Goal: Information Seeking & Learning: Learn about a topic

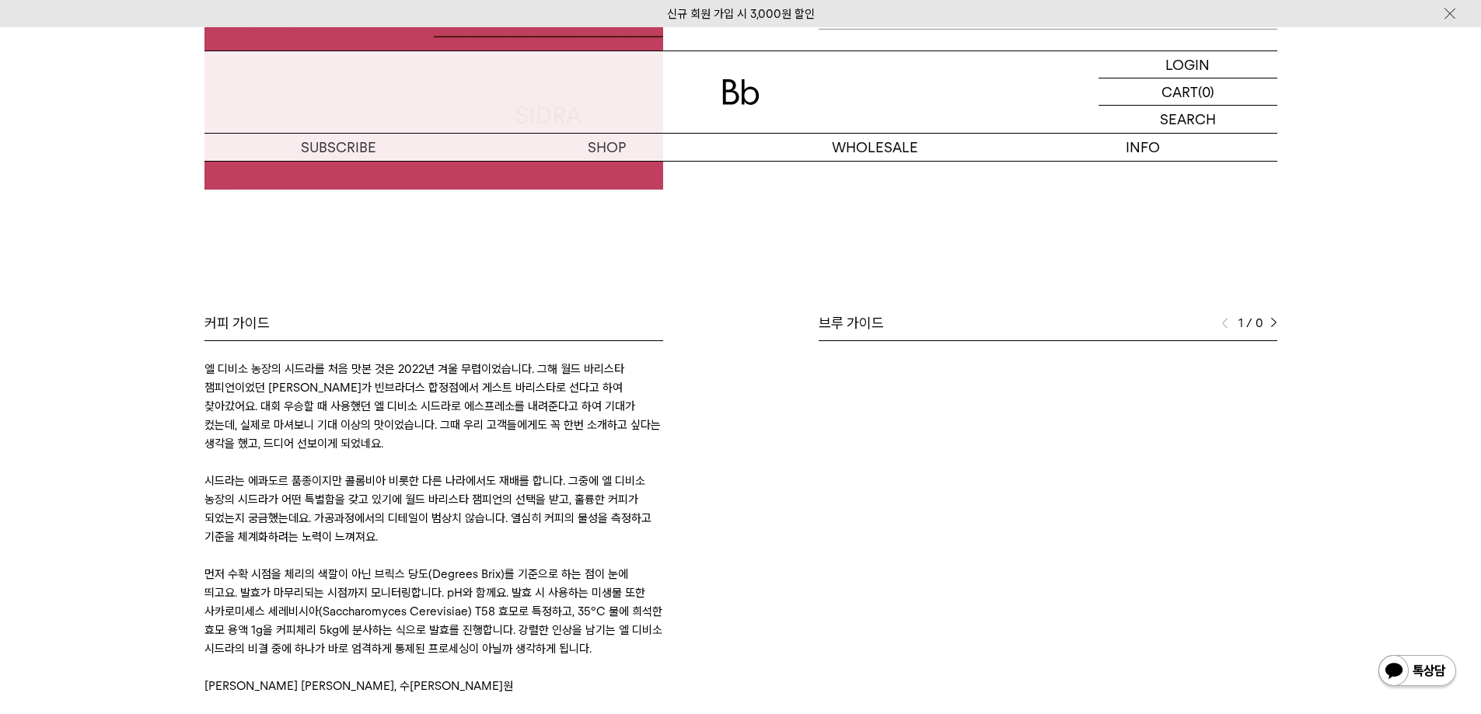
scroll to position [544, 0]
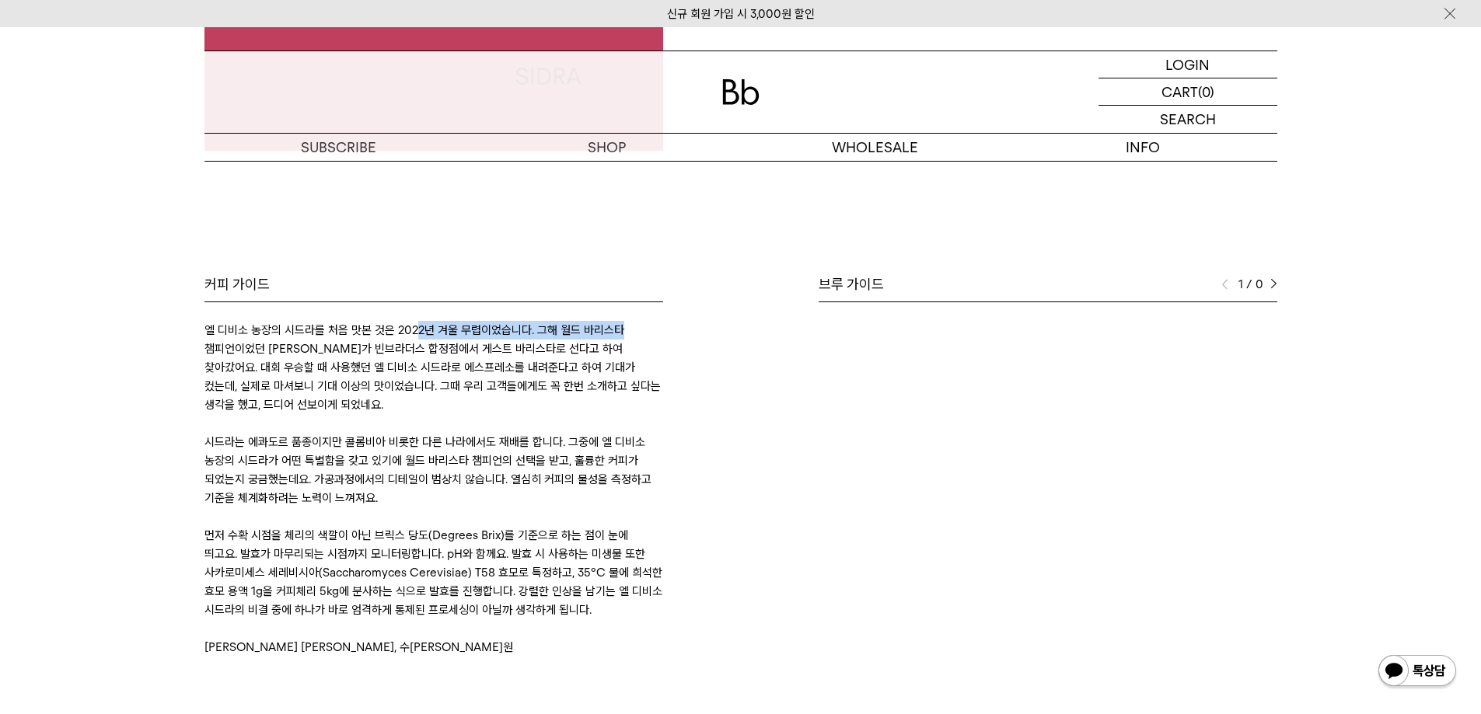
drag, startPoint x: 468, startPoint y: 322, endPoint x: 629, endPoint y: 325, distance: 160.9
click at [629, 325] on p "엘 디비소 농장의 시드라를 처음 맛본 것은 2022년 겨울 무렵이었습니다. 그해 월드 바리스타 챔피언이었던 [PERSON_NAME]가 빈브라더…" at bounding box center [433, 367] width 459 height 93
drag, startPoint x: 242, startPoint y: 373, endPoint x: 494, endPoint y: 362, distance: 252.1
click at [494, 362] on p "엘 디비소 농장의 시드라를 처음 맛본 것은 2022년 겨울 무렵이었습니다. 그해 월드 바리스타 챔피언이었던 [PERSON_NAME]가 빈브라더…" at bounding box center [433, 367] width 459 height 93
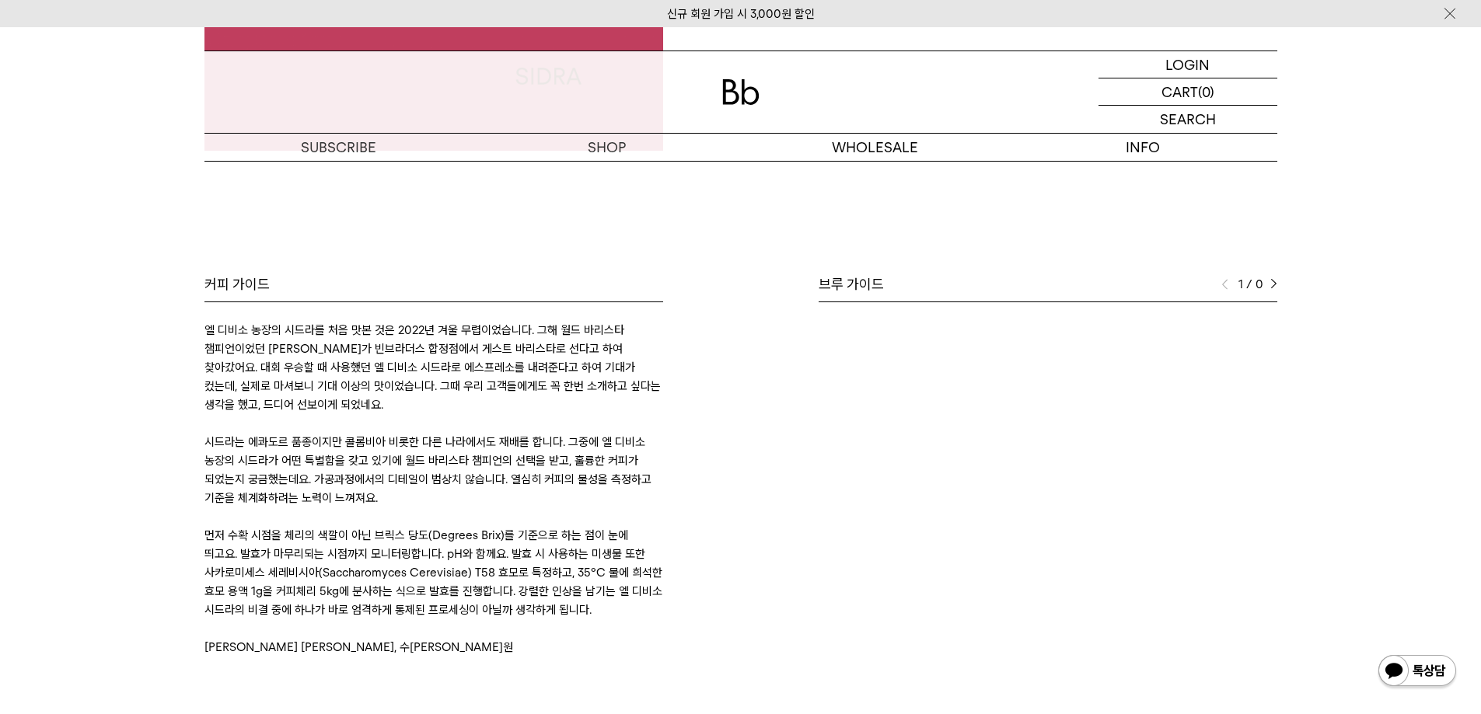
click at [484, 384] on p "엘 디비소 농장의 시드라를 처음 맛본 것은 2022년 겨울 무렵이었습니다. 그해 월드 바리스타 챔피언이었던 [PERSON_NAME]가 빈브라더…" at bounding box center [433, 367] width 459 height 93
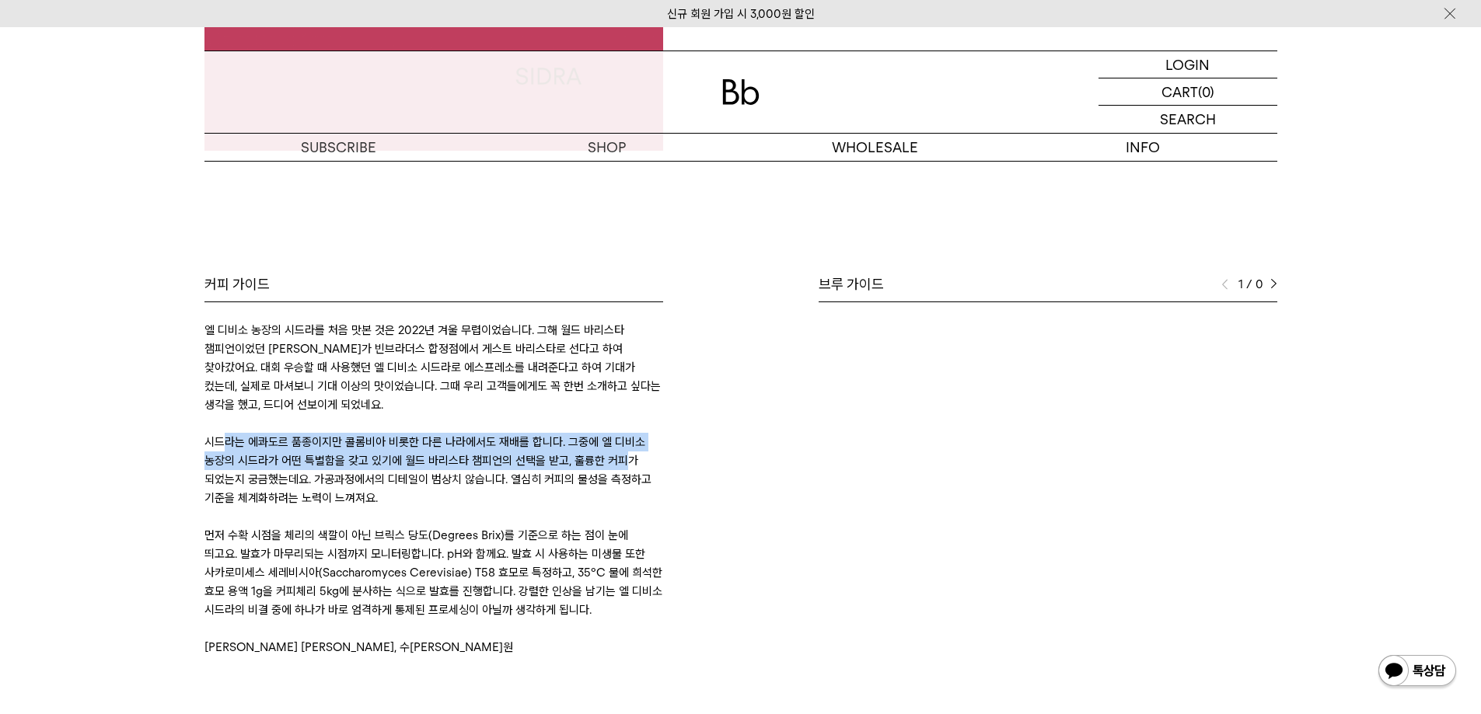
drag, startPoint x: 225, startPoint y: 438, endPoint x: 627, endPoint y: 456, distance: 402.3
click at [627, 456] on p "시드라는 에콰도르 품종이지만 콜롬비아 비롯한 다른 나라에서도 재배를 합니다. 그중에 엘 디비소 농장의 시드라가 어떤 특별함을 갖고 있기에 월드…" at bounding box center [433, 470] width 459 height 75
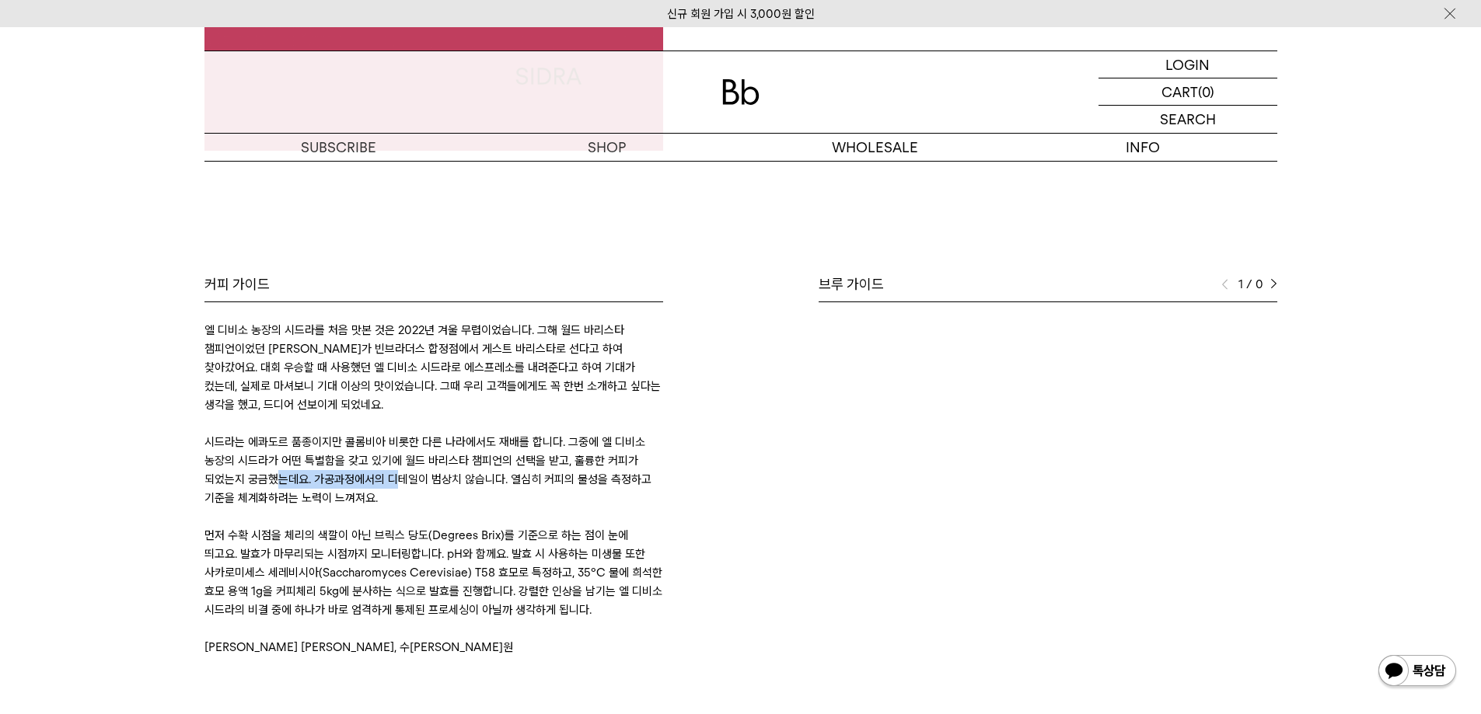
drag, startPoint x: 275, startPoint y: 477, endPoint x: 523, endPoint y: 473, distance: 248.0
click at [490, 474] on p "시드라는 에콰도르 품종이지만 콜롬비아 비롯한 다른 나라에서도 재배를 합니다. 그중에 엘 디비소 농장의 시드라가 어떤 특별함을 갖고 있기에 월드…" at bounding box center [433, 470] width 459 height 75
click at [528, 473] on p "시드라는 에콰도르 품종이지만 콜롬비아 비롯한 다른 나라에서도 재배를 합니다. 그중에 엘 디비소 농장의 시드라가 어떤 특별함을 갖고 있기에 월드…" at bounding box center [433, 470] width 459 height 75
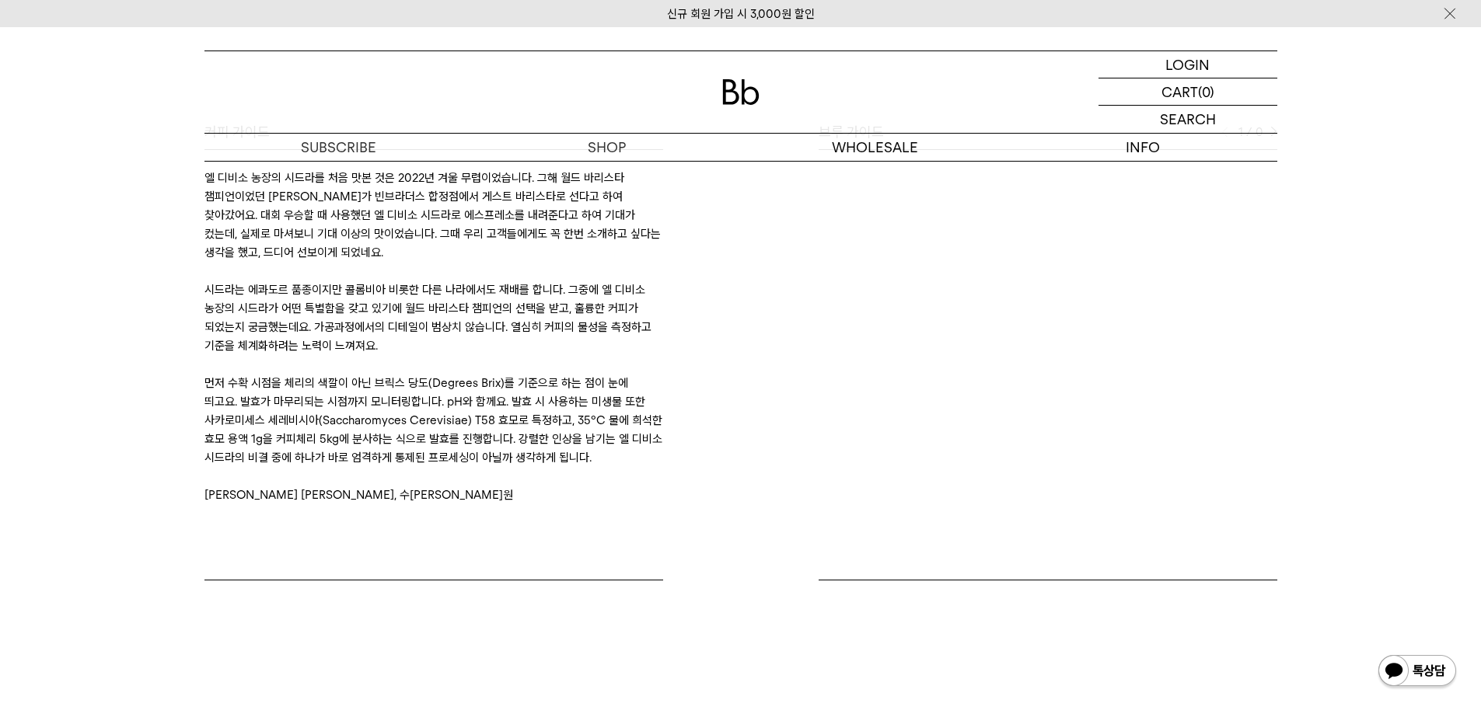
scroll to position [700, 0]
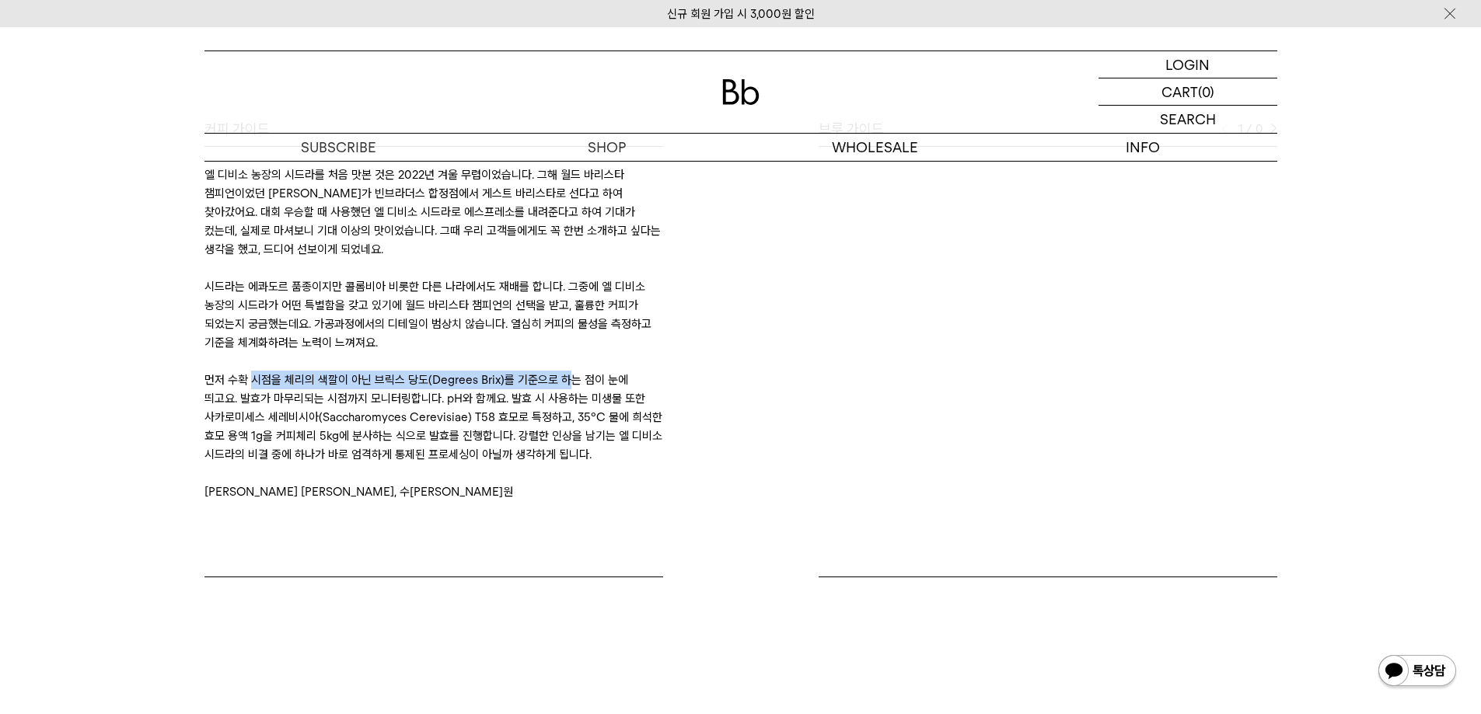
drag, startPoint x: 267, startPoint y: 380, endPoint x: 597, endPoint y: 382, distance: 329.6
click at [590, 381] on p "먼저 수확 시점을 체리의 색깔이 아닌 브릭스 당도(Degrees Brix)를 기준으로 하는 점이 눈에 띄고요. 발효가 마무리되는 시점까지 모니…" at bounding box center [433, 417] width 459 height 93
click at [597, 382] on p "먼저 수확 시점을 체리의 색깔이 아닌 브릭스 당도(Degrees Brix)를 기준으로 하는 점이 눈에 띄고요. 발효가 마무리되는 시점까지 모니…" at bounding box center [433, 417] width 459 height 93
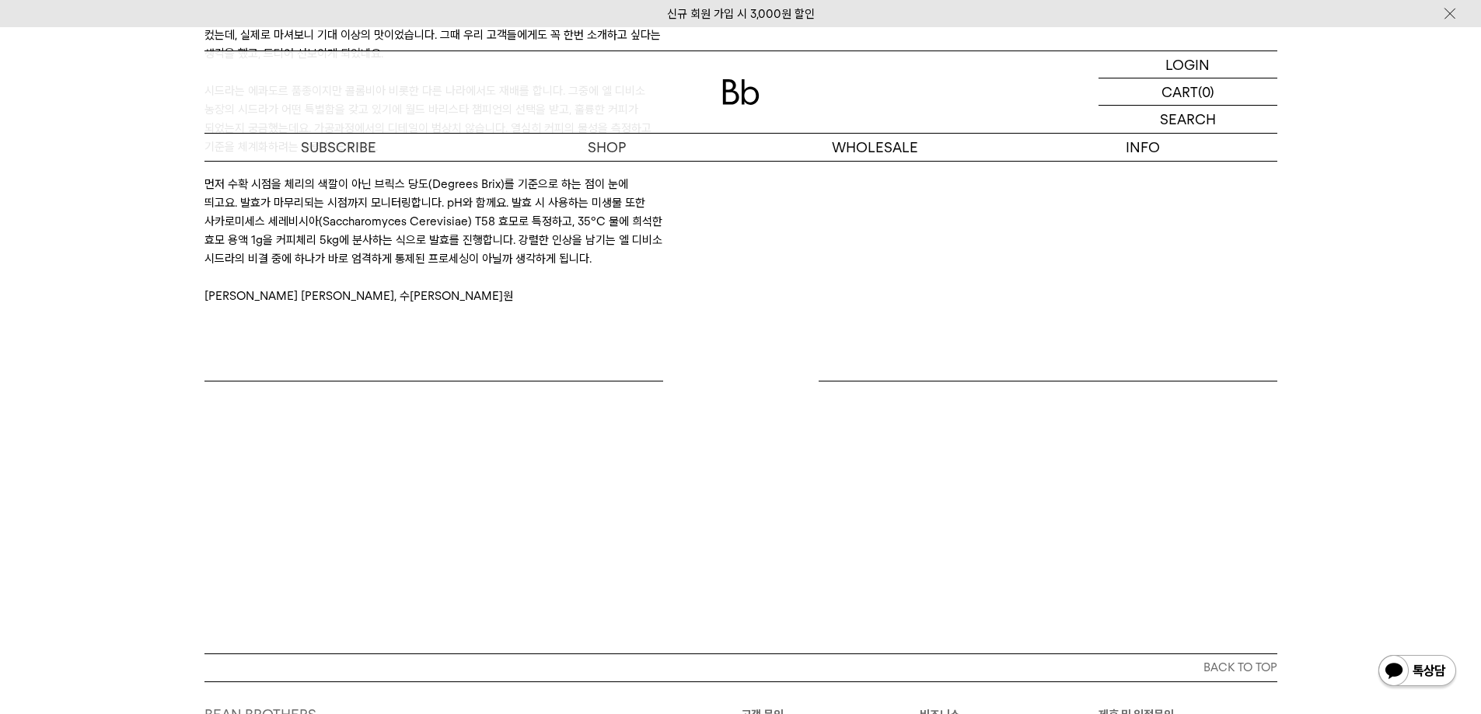
scroll to position [1131, 0]
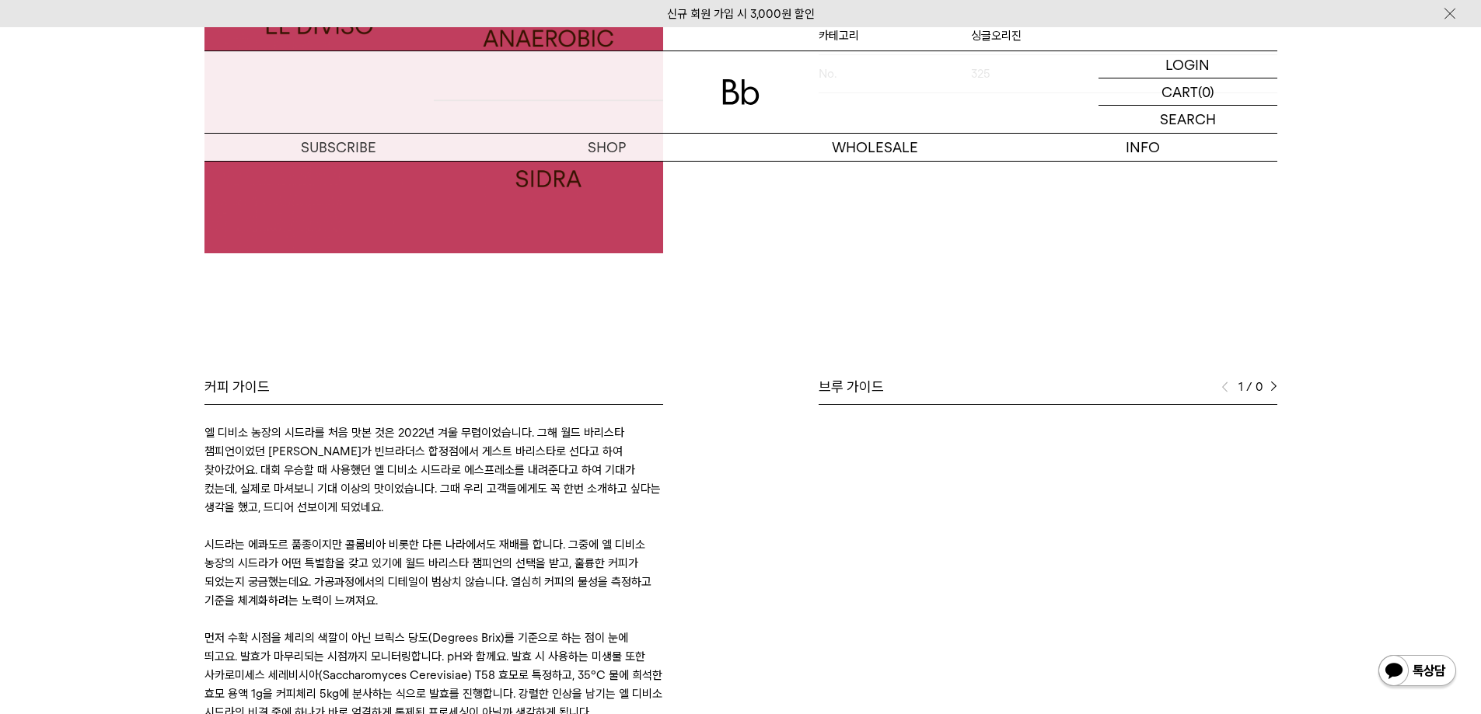
scroll to position [509, 0]
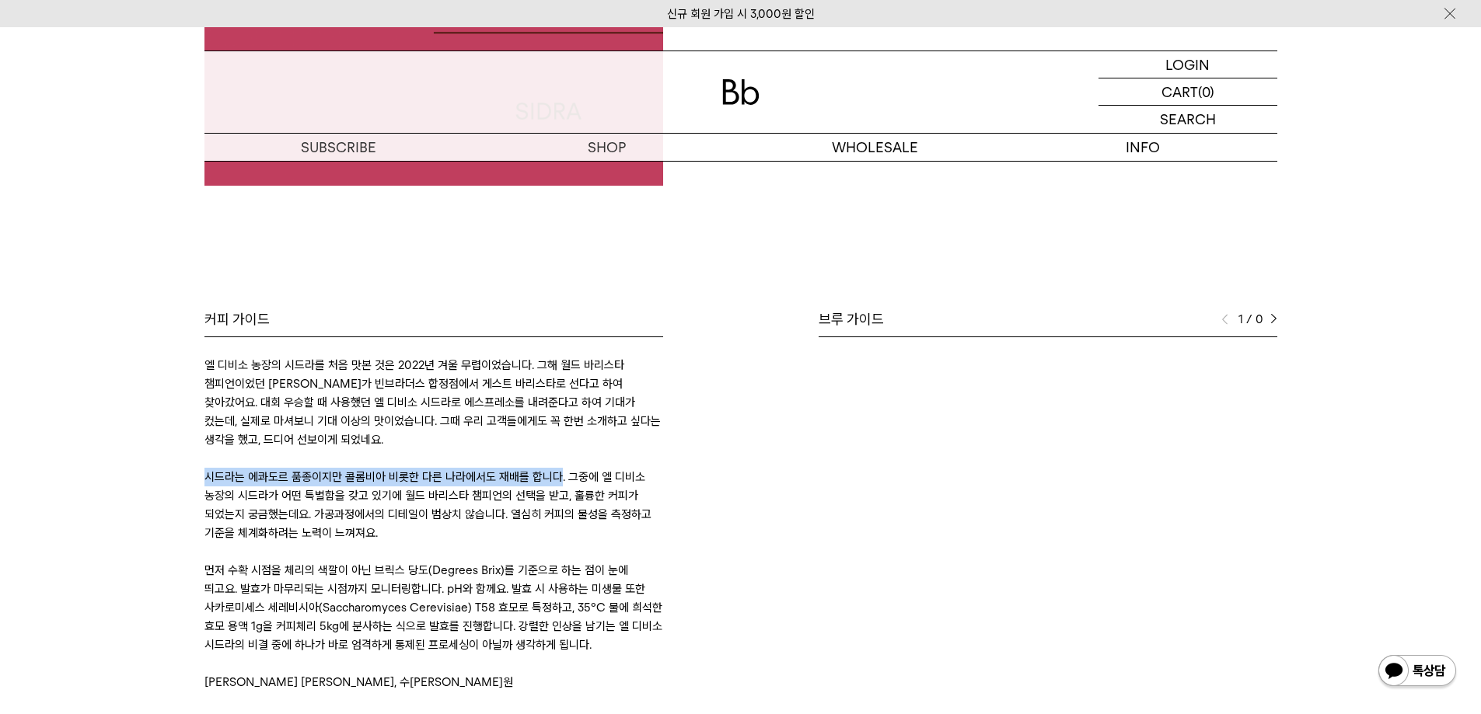
drag, startPoint x: 208, startPoint y: 477, endPoint x: 558, endPoint y: 483, distance: 349.9
click at [558, 483] on p "시드라는 에콰도르 품종이지만 콜롬비아 비롯한 다른 나라에서도 재배를 합니다. 그중에 엘 디비소 농장의 시드라가 어떤 특별함을 갖고 있기에 월드…" at bounding box center [433, 505] width 459 height 75
copy p "시드라는 에콰도르 품종이지만 콜롬비아 비롯한 다른 나라에서도 재배를 합니다"
